Goal: Understand process/instructions: Learn how to perform a task or action

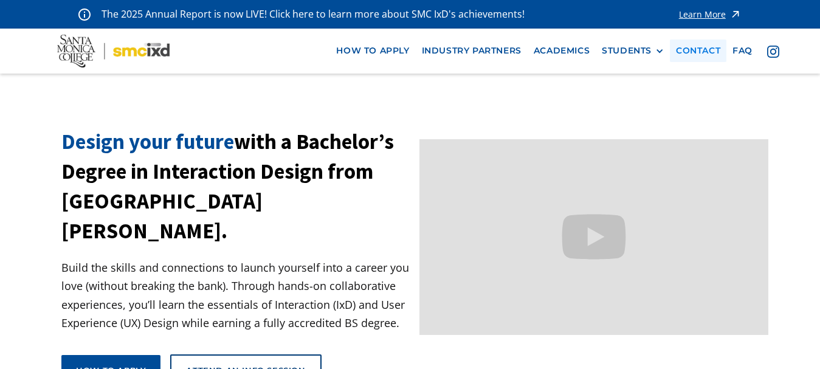
click at [710, 50] on link "contact" at bounding box center [698, 51] width 57 height 22
click at [114, 365] on div "How to apply" at bounding box center [111, 370] width 70 height 11
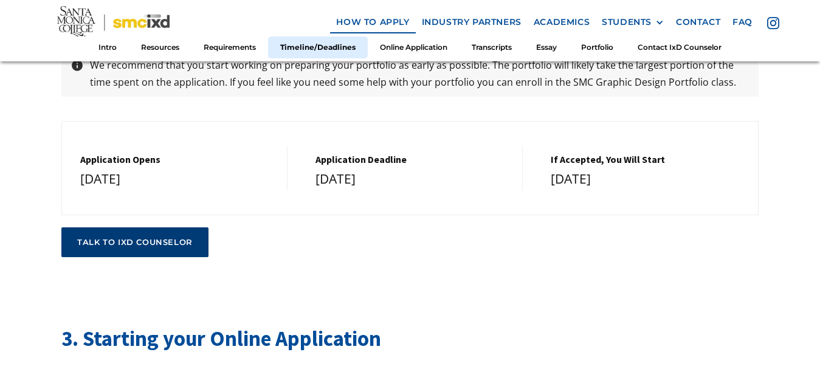
scroll to position [2553, 0]
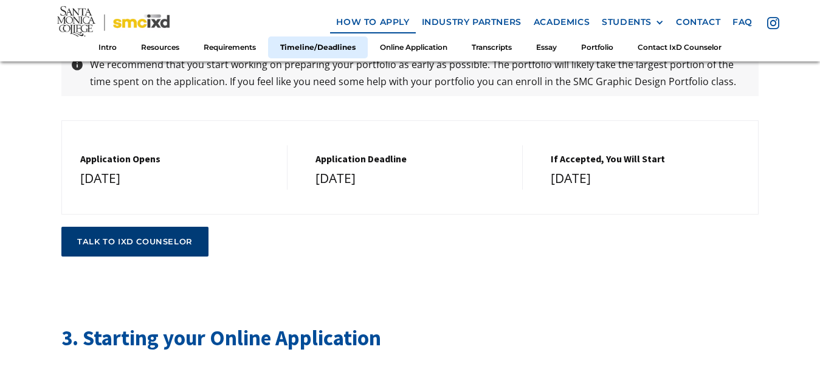
click at [151, 237] on div "talk to ixd counselor" at bounding box center [134, 242] width 115 height 10
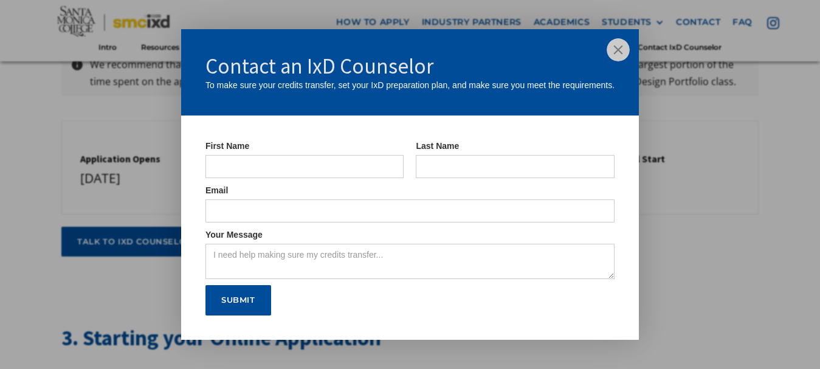
click at [620, 49] on img at bounding box center [618, 49] width 23 height 23
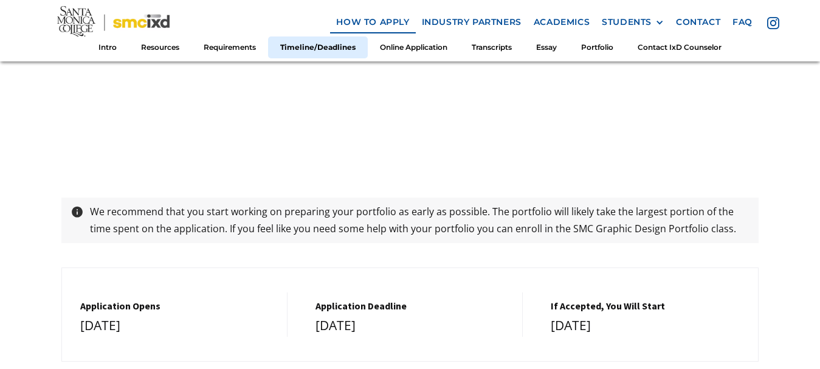
scroll to position [2188, 0]
